Goal: Task Accomplishment & Management: Manage account settings

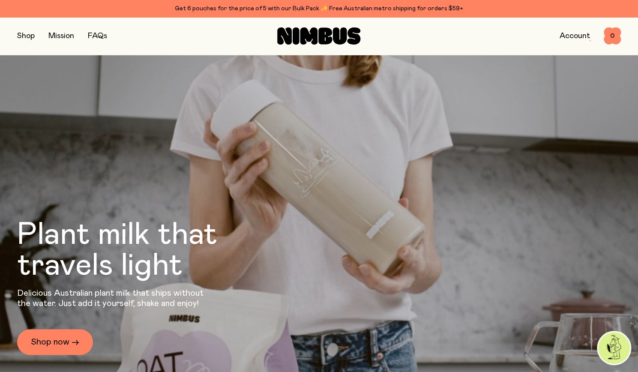
click at [567, 37] on link "Account" at bounding box center [575, 36] width 30 height 8
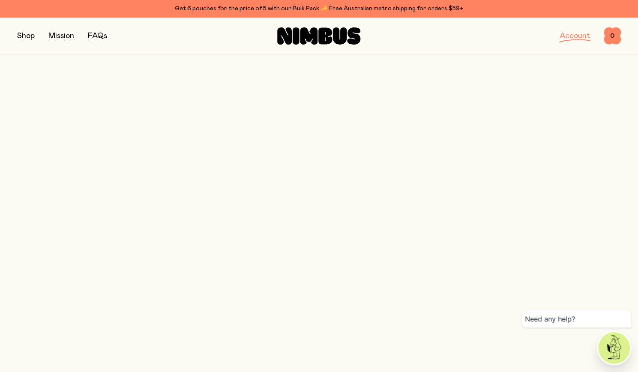
click at [610, 356] on img at bounding box center [614, 348] width 32 height 32
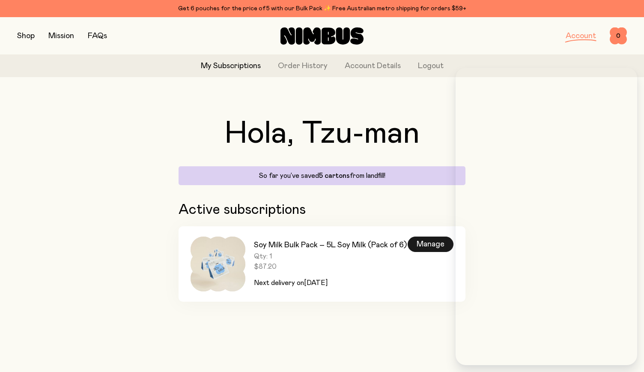
click at [426, 243] on div "Manage" at bounding box center [431, 244] width 46 height 15
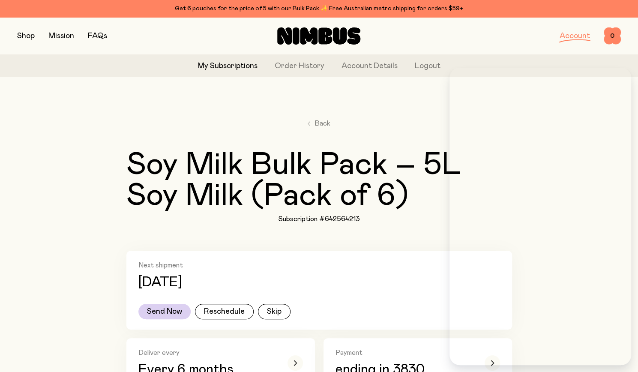
click at [422, 214] on div "Back Soy Milk Bulk Pack – 5L Soy Milk (Pack of 6) Subscription #642564213" at bounding box center [319, 170] width 386 height 105
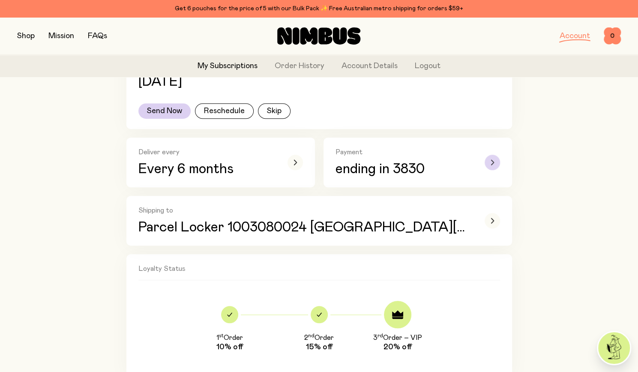
scroll to position [214, 0]
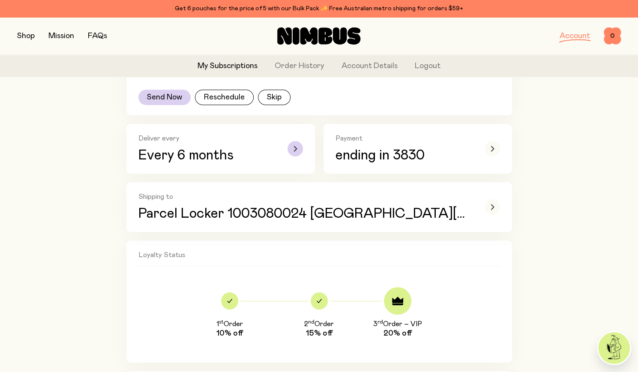
click at [294, 156] on div "button" at bounding box center [295, 148] width 15 height 29
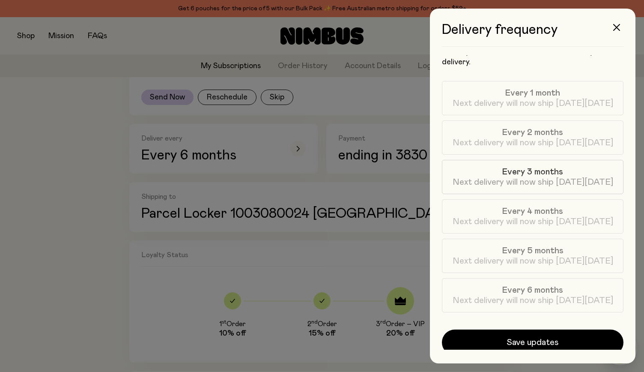
scroll to position [24, 0]
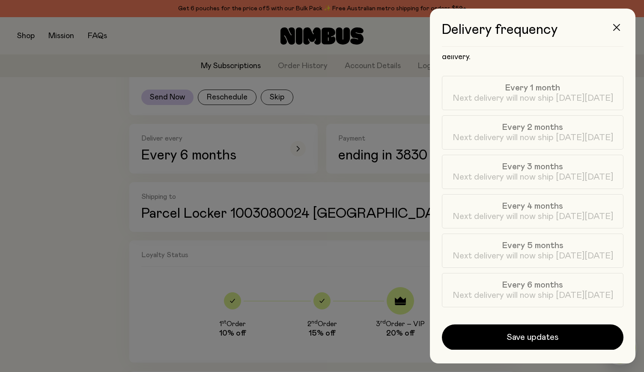
click at [614, 23] on button "button" at bounding box center [617, 27] width 21 height 21
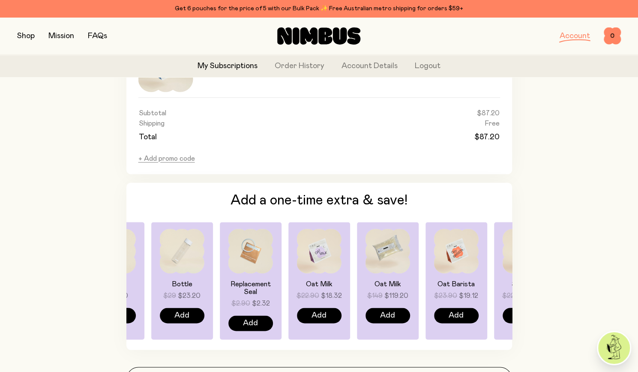
scroll to position [633, 0]
